Goal: Navigation & Orientation: Find specific page/section

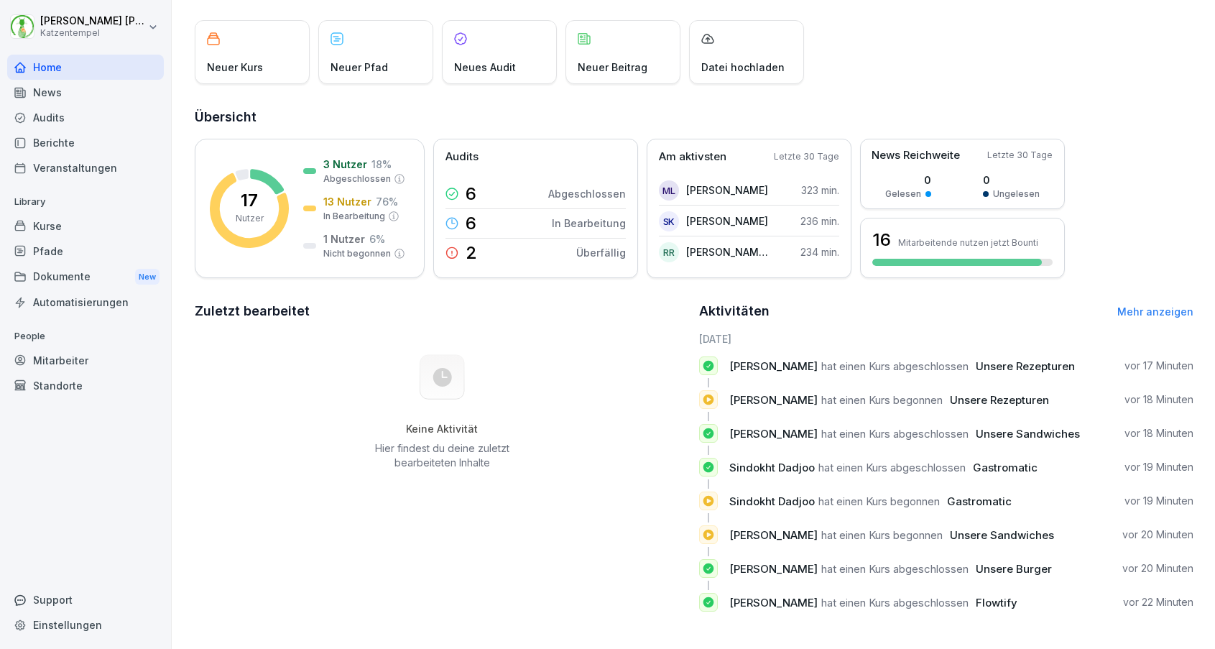
scroll to position [75, 0]
click at [62, 73] on div "Home" at bounding box center [85, 67] width 157 height 25
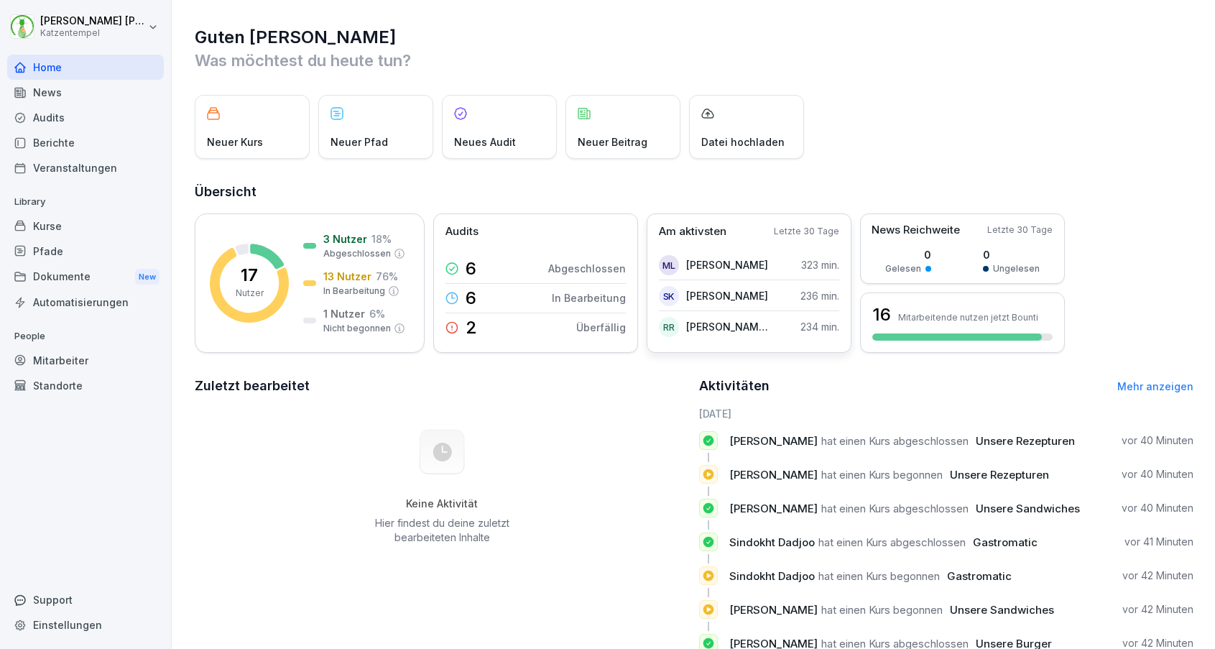
click at [669, 312] on div "RR [PERSON_NAME] Rawal 234 min." at bounding box center [749, 326] width 180 height 29
click at [680, 320] on div "RR [PERSON_NAME]" at bounding box center [714, 327] width 110 height 20
click at [692, 236] on p "Am aktivsten" at bounding box center [693, 231] width 68 height 17
click at [68, 274] on div "Dokumente New" at bounding box center [85, 277] width 157 height 27
click at [56, 125] on div "Audits" at bounding box center [85, 117] width 157 height 25
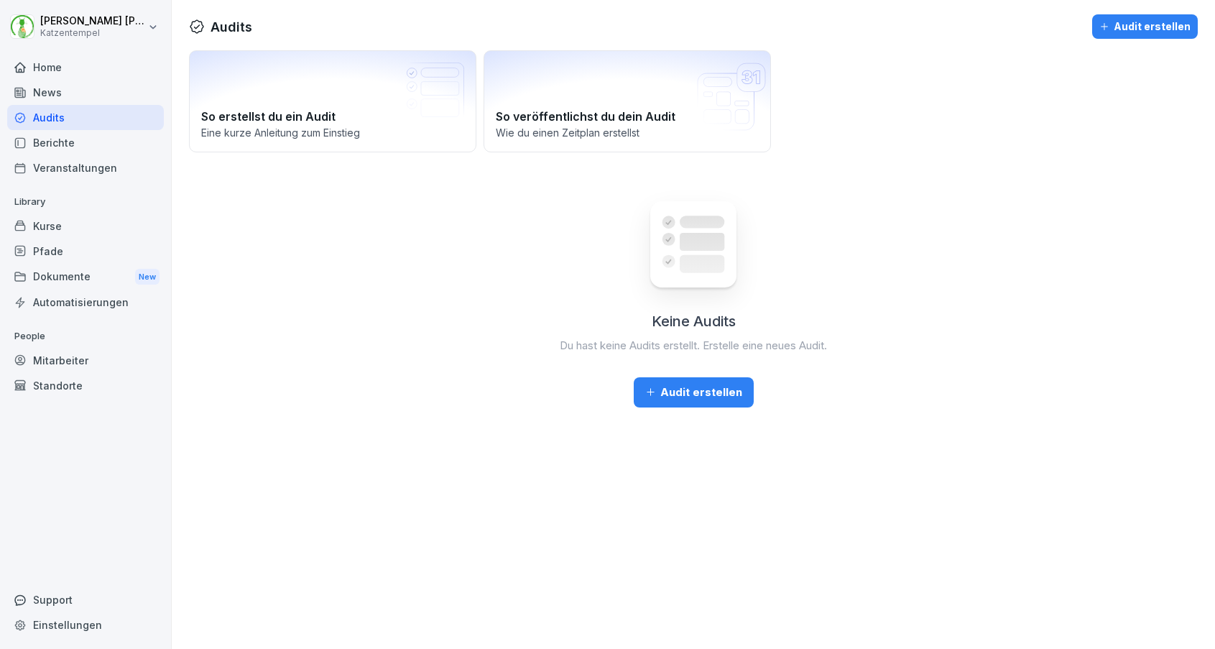
click at [53, 72] on div "Home" at bounding box center [85, 67] width 157 height 25
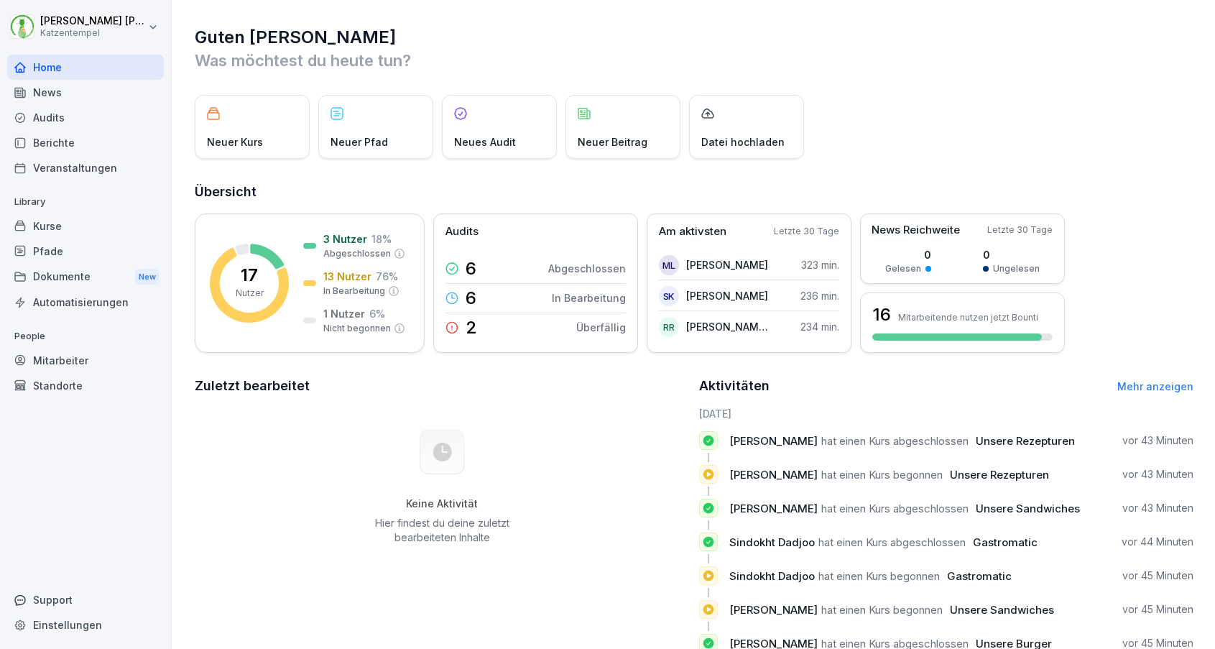
click at [59, 358] on div "Mitarbeiter" at bounding box center [85, 360] width 157 height 25
